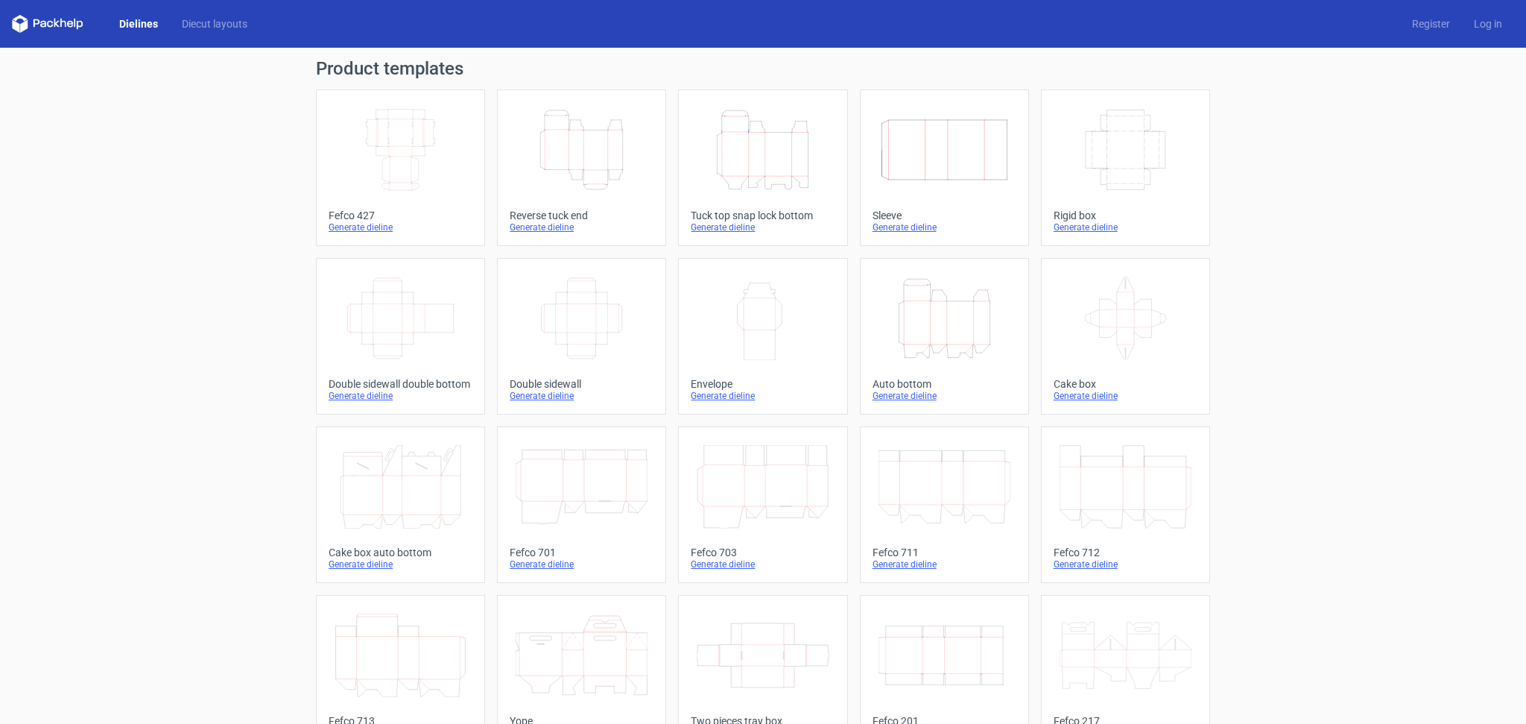
click at [785, 180] on icon "Height Depth Width" at bounding box center [763, 149] width 132 height 83
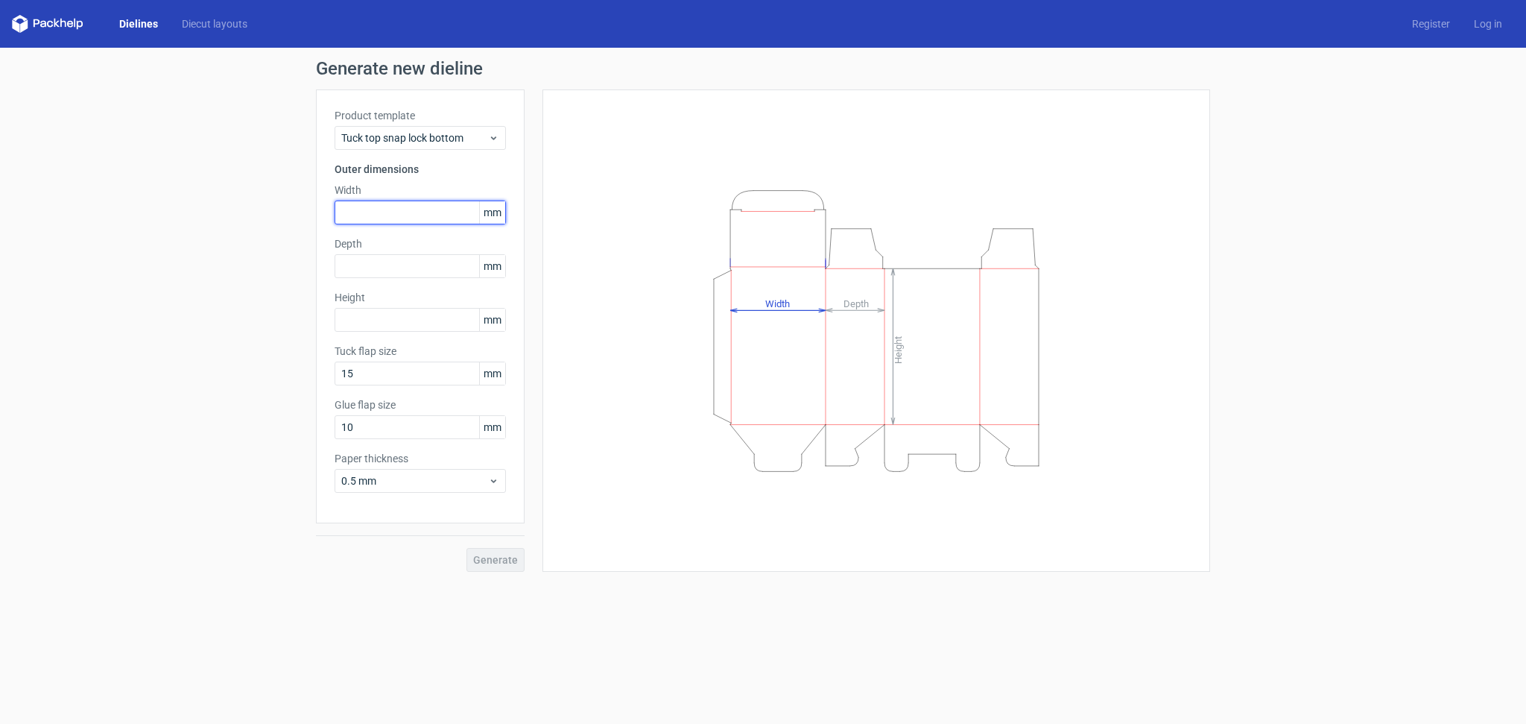
click at [373, 213] on input "text" at bounding box center [420, 212] width 171 height 24
click at [355, 257] on input "text" at bounding box center [420, 266] width 171 height 24
drag, startPoint x: 376, startPoint y: 216, endPoint x: 287, endPoint y: 204, distance: 89.5
click at [335, 204] on input "165" at bounding box center [420, 212] width 171 height 24
type input "100"
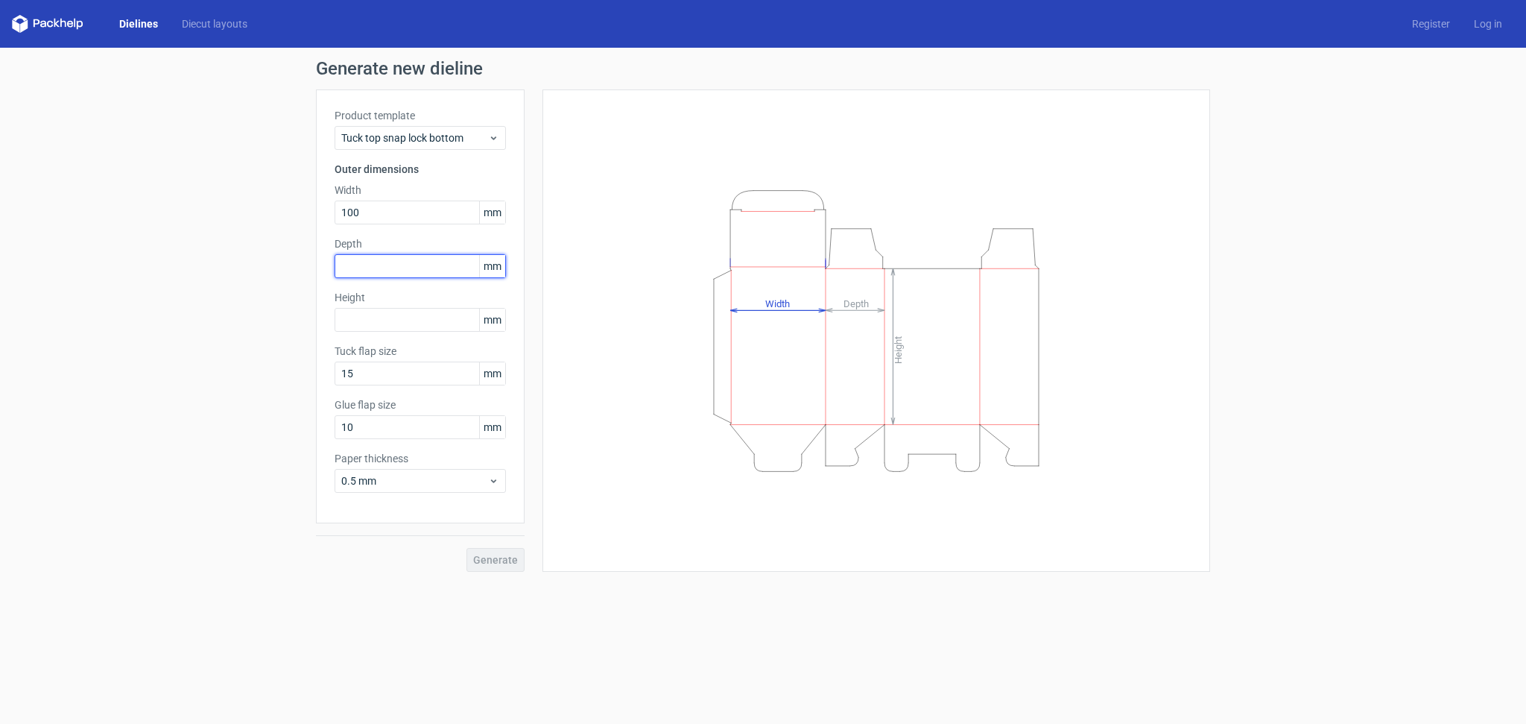
click at [368, 266] on input "text" at bounding box center [420, 266] width 171 height 24
type input "165"
click at [354, 317] on input "text" at bounding box center [420, 320] width 171 height 24
type input "65"
click at [477, 560] on span "Generate" at bounding box center [495, 559] width 45 height 10
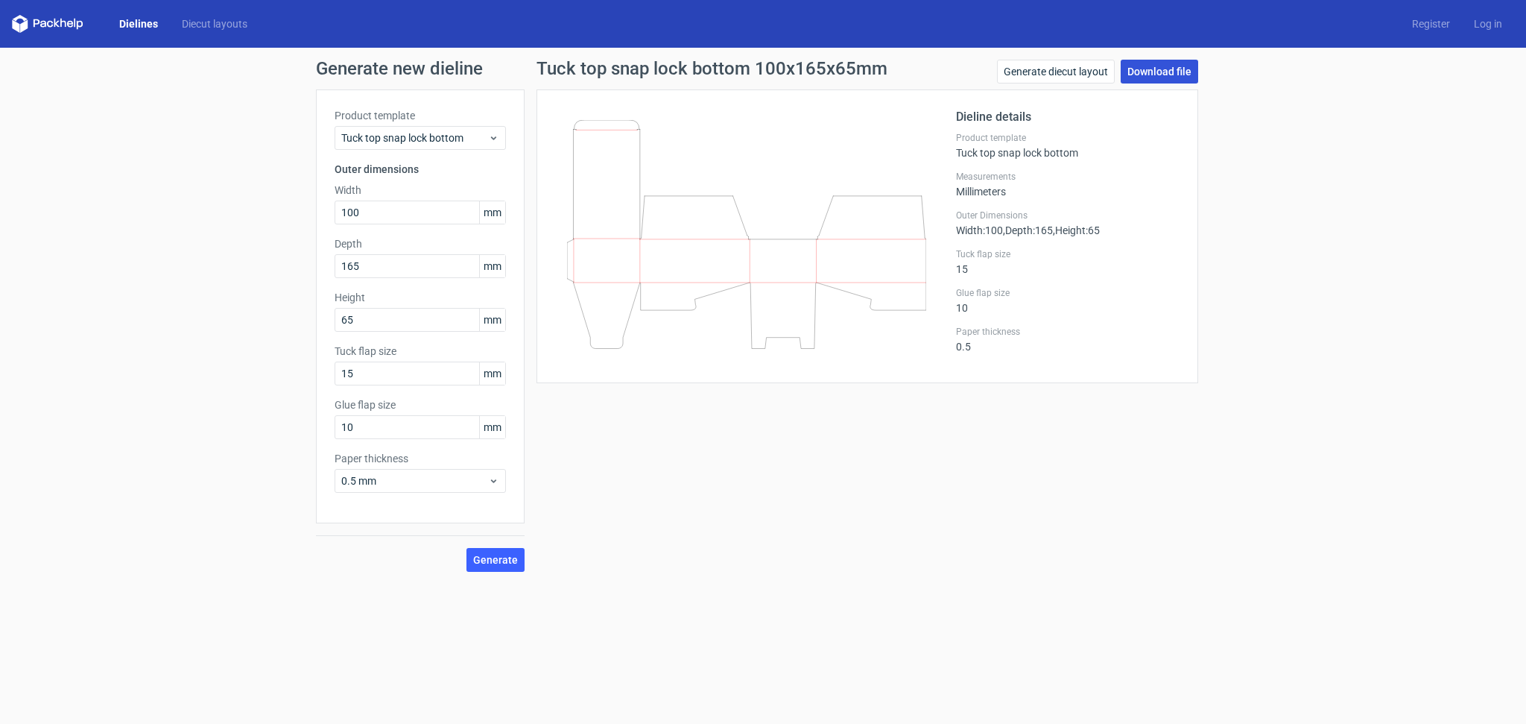
click at [1175, 69] on link "Download file" at bounding box center [1160, 72] width 78 height 24
